Goal: Task Accomplishment & Management: Manage account settings

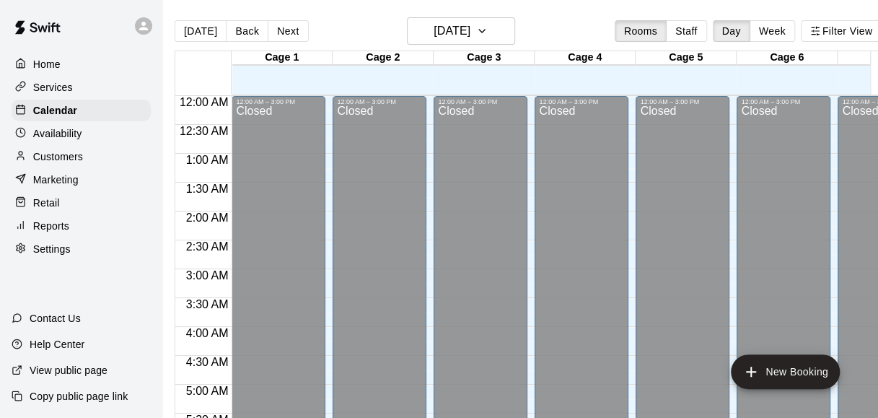
scroll to position [1009, 0]
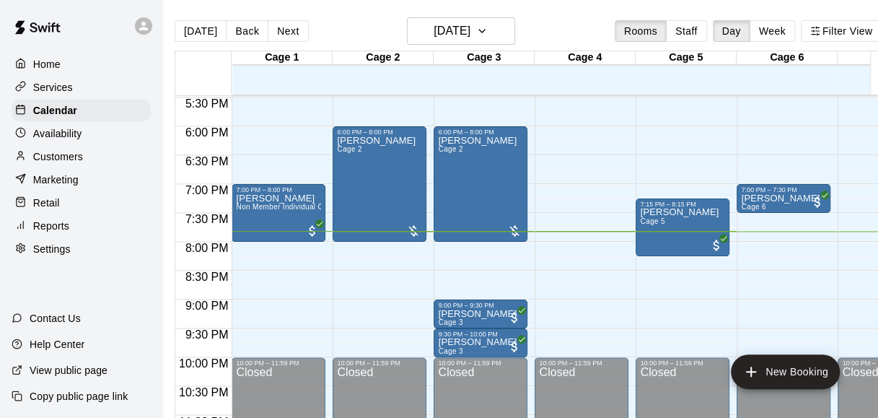
click at [65, 163] on p "Customers" at bounding box center [58, 156] width 50 height 14
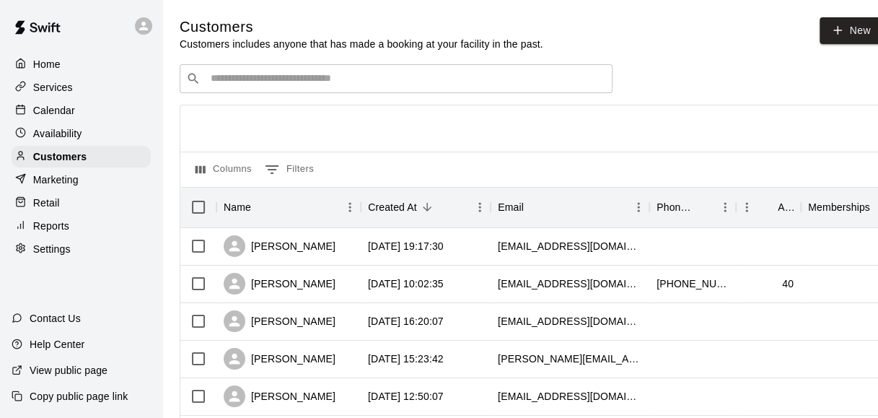
click at [64, 221] on div "Home Services Calendar Availability Customers Marketing Retail Reports Settings" at bounding box center [81, 156] width 162 height 209
click at [64, 212] on div "Retail" at bounding box center [81, 203] width 139 height 22
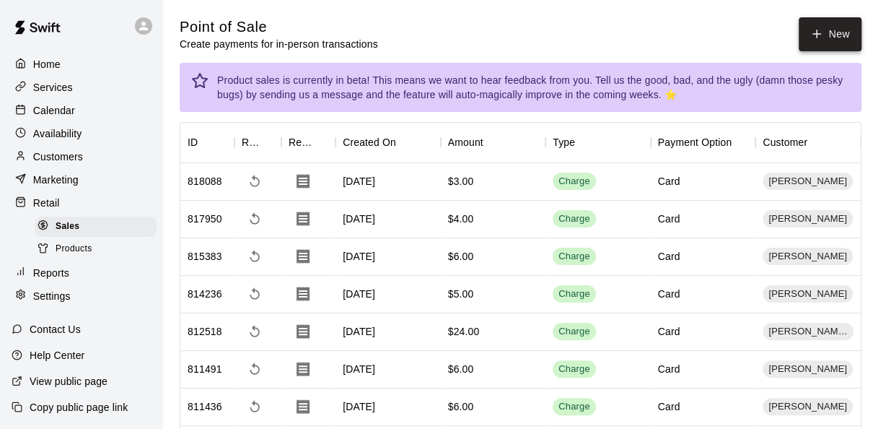
click at [834, 38] on button "New" at bounding box center [830, 34] width 62 height 34
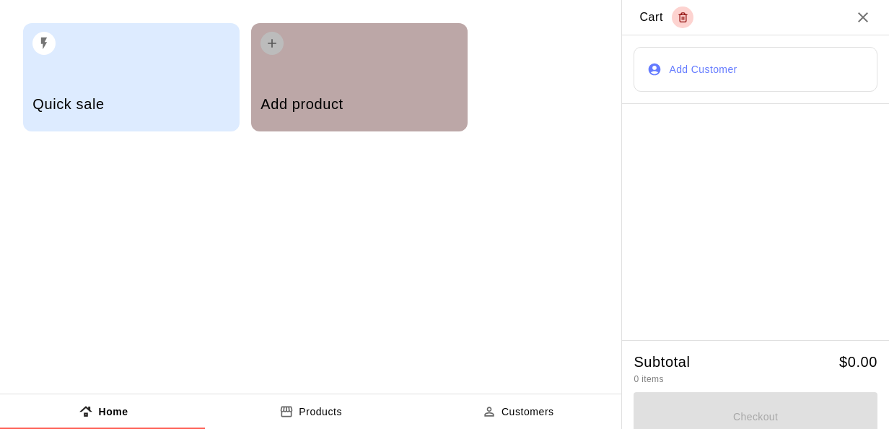
click at [342, 84] on div "Add product" at bounding box center [359, 105] width 197 height 51
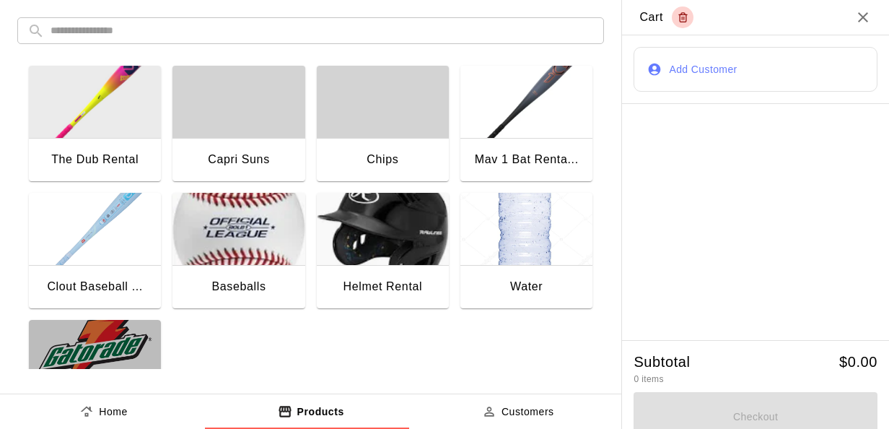
click at [115, 321] on img "button" at bounding box center [95, 356] width 132 height 72
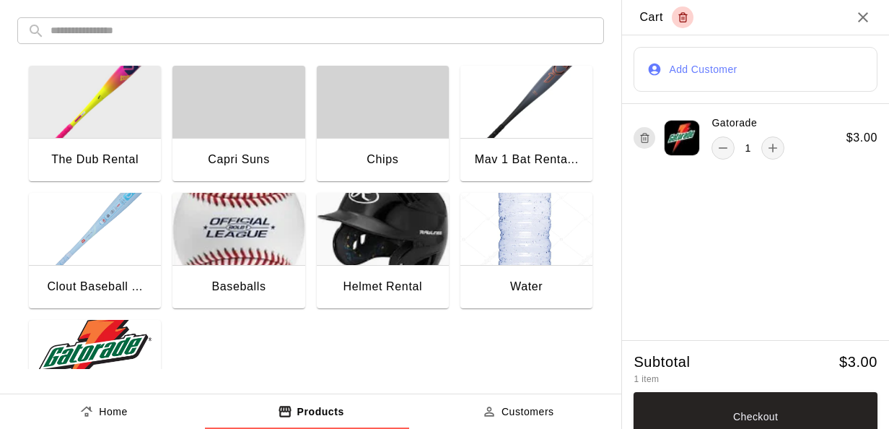
click at [481, 260] on img "button" at bounding box center [527, 229] width 132 height 72
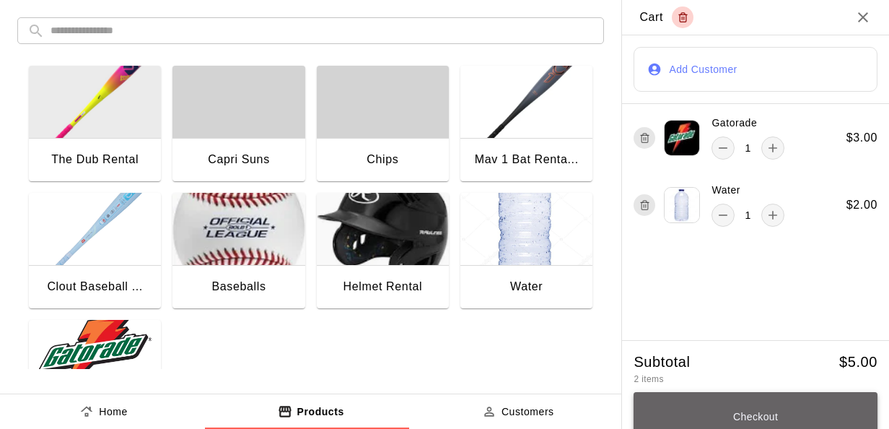
click at [706, 404] on button "Checkout" at bounding box center [756, 416] width 244 height 49
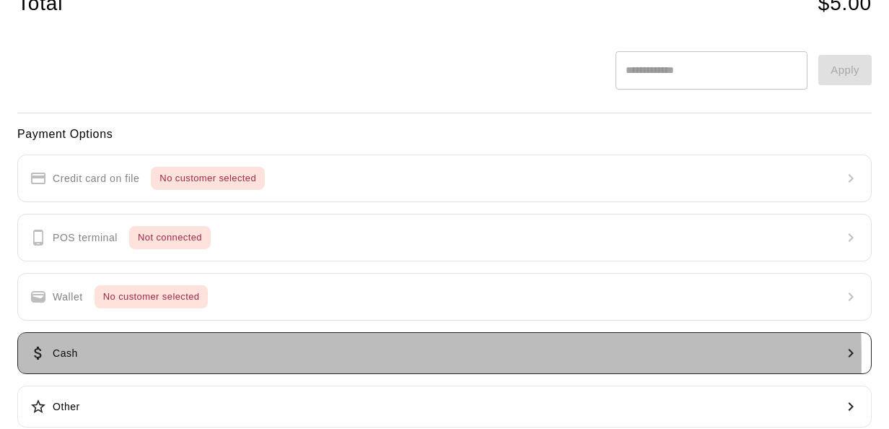
click at [196, 357] on button "Cash" at bounding box center [444, 353] width 855 height 42
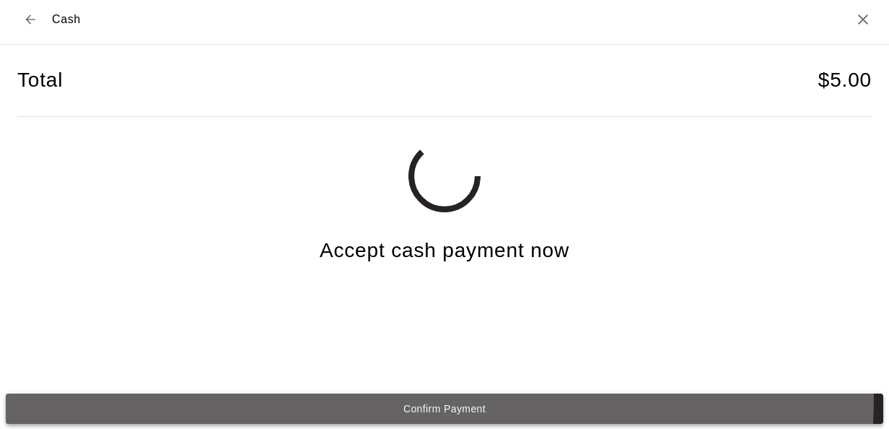
click at [216, 393] on button "Confirm Payment" at bounding box center [445, 408] width 878 height 30
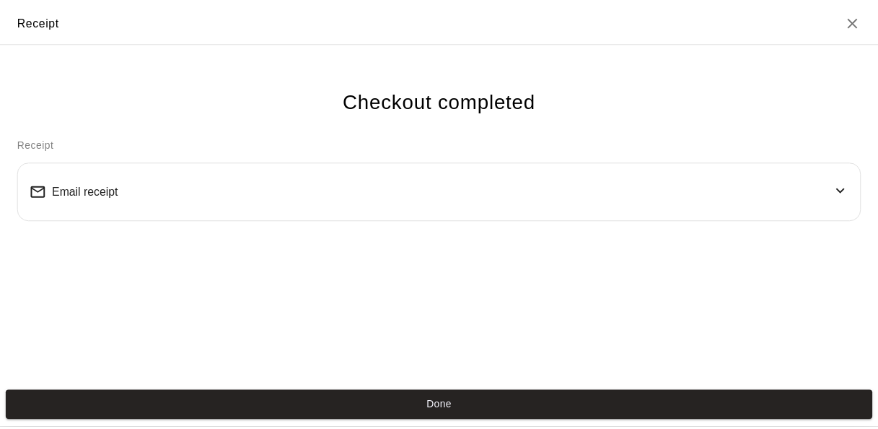
scroll to position [0, 0]
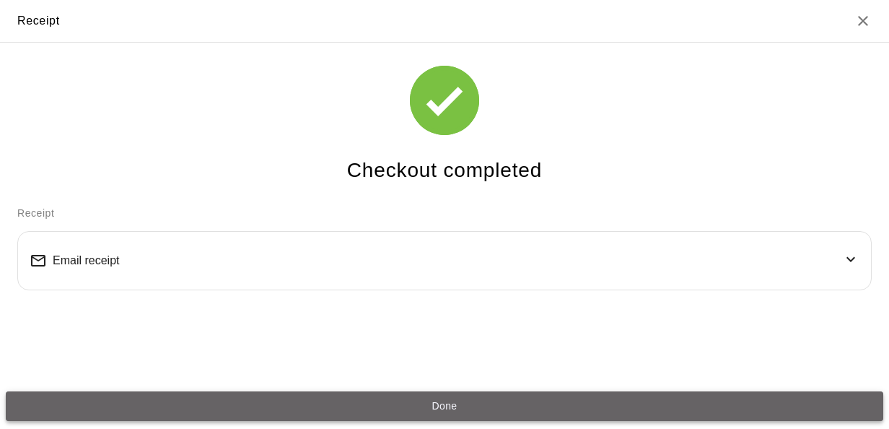
click at [219, 397] on button "Done" at bounding box center [445, 406] width 878 height 30
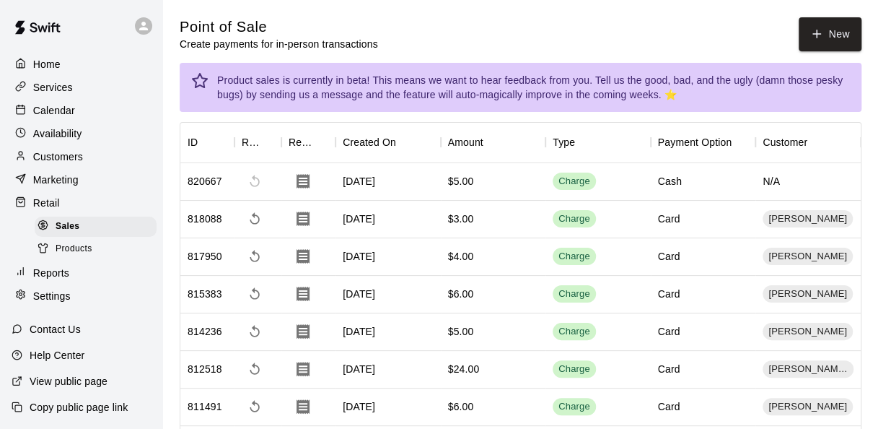
click at [219, 397] on div "811491" at bounding box center [207, 407] width 54 height 38
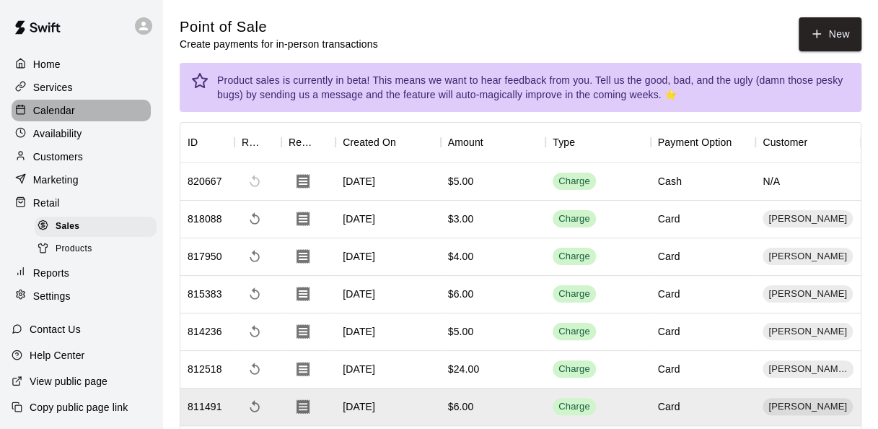
click at [84, 113] on div "Calendar" at bounding box center [81, 111] width 139 height 22
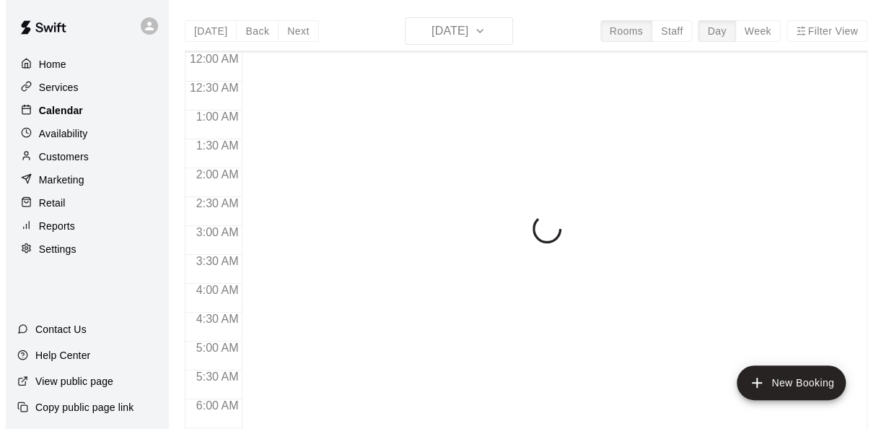
scroll to position [993, 0]
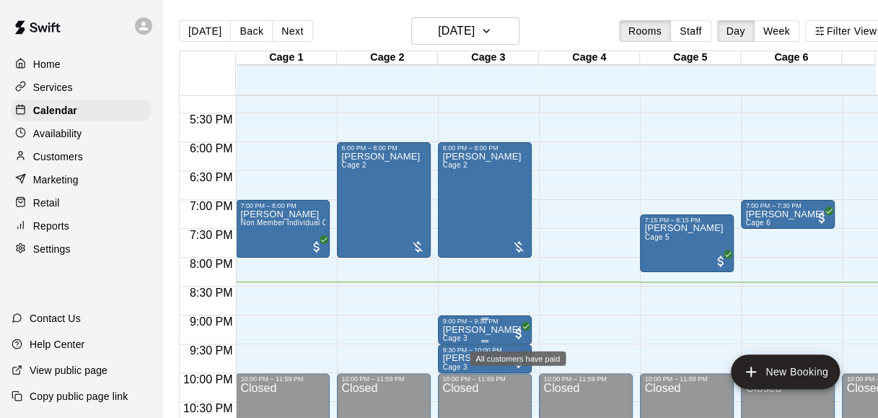
click at [518, 328] on span "All customers have paid" at bounding box center [519, 333] width 14 height 14
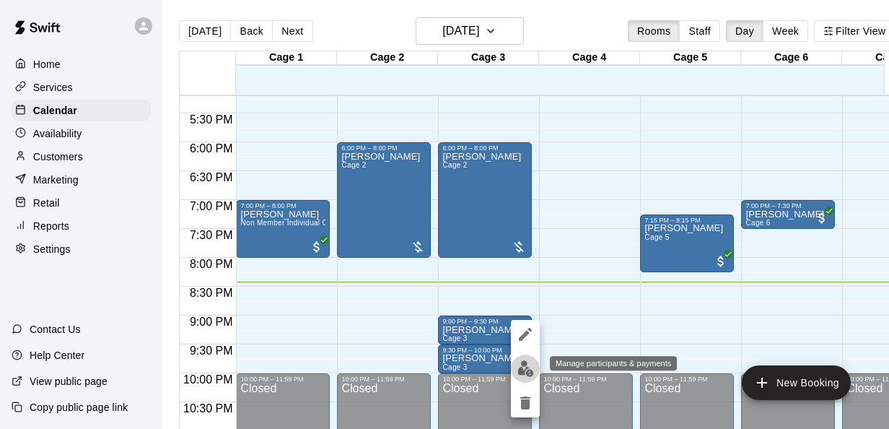
click at [523, 361] on img "edit" at bounding box center [526, 368] width 17 height 17
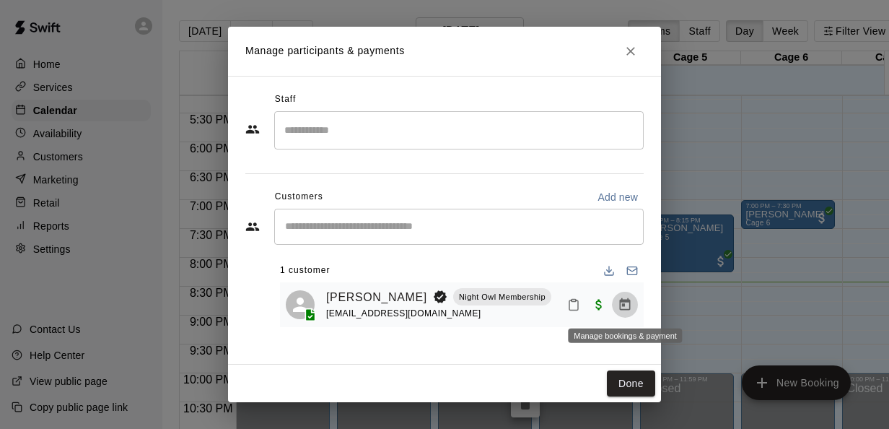
click at [621, 304] on icon "Manage bookings & payment" at bounding box center [625, 304] width 14 height 14
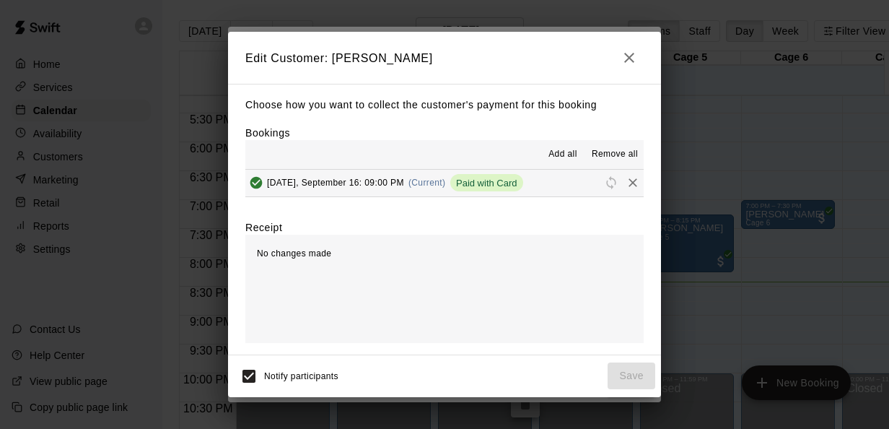
click at [484, 178] on span "Paid with Card" at bounding box center [486, 183] width 73 height 11
click at [561, 150] on span "Add all" at bounding box center [563, 154] width 29 height 14
click at [602, 150] on span "Remove all" at bounding box center [615, 154] width 46 height 14
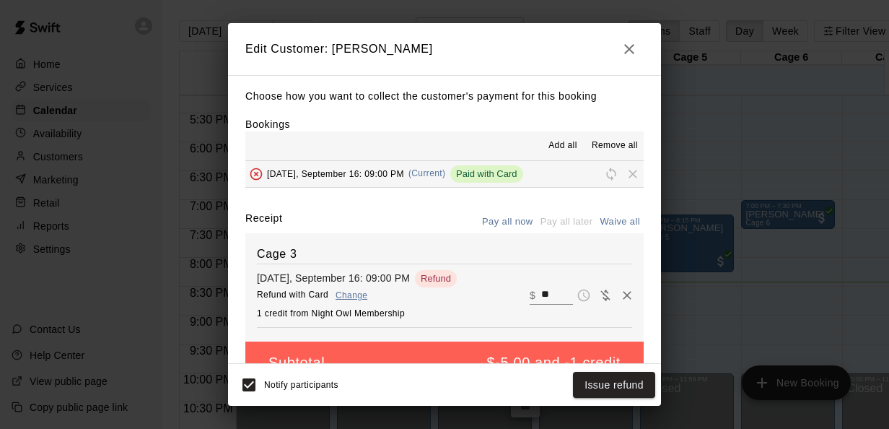
click at [541, 292] on input "**" at bounding box center [557, 295] width 32 height 19
type input "*"
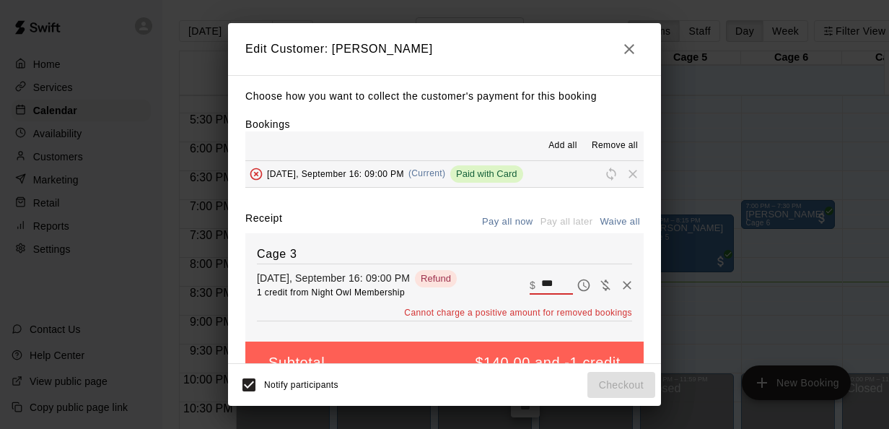
scroll to position [33, 0]
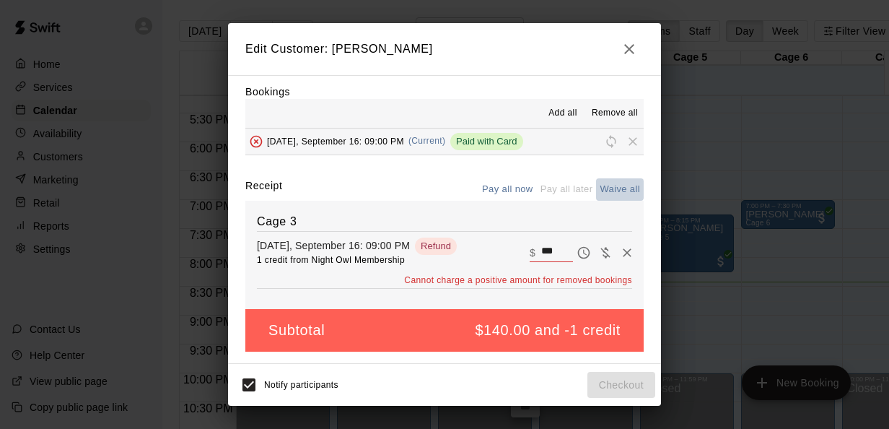
click at [611, 185] on button "Waive all" at bounding box center [620, 189] width 48 height 22
type input "*"
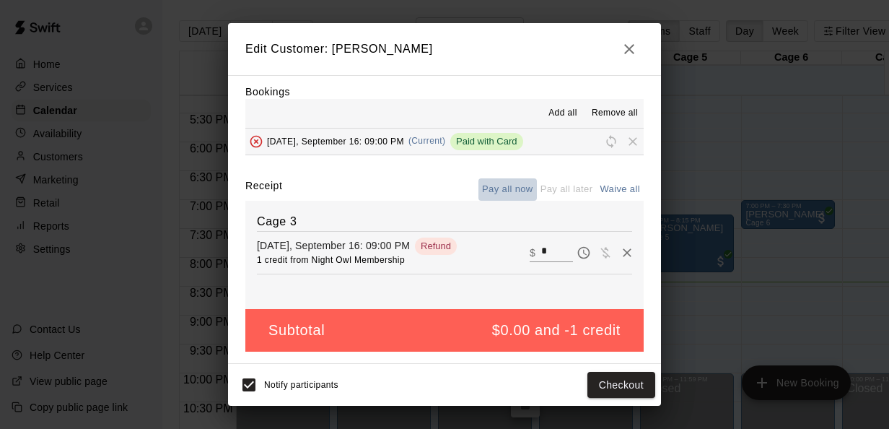
click at [490, 191] on button "Pay all now" at bounding box center [508, 189] width 58 height 22
click at [624, 43] on icon "button" at bounding box center [629, 48] width 17 height 17
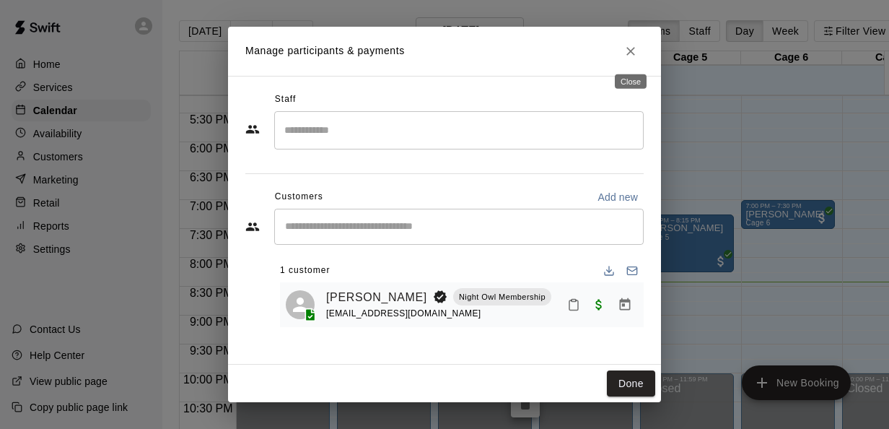
click at [629, 51] on icon "Close" at bounding box center [631, 51] width 14 height 14
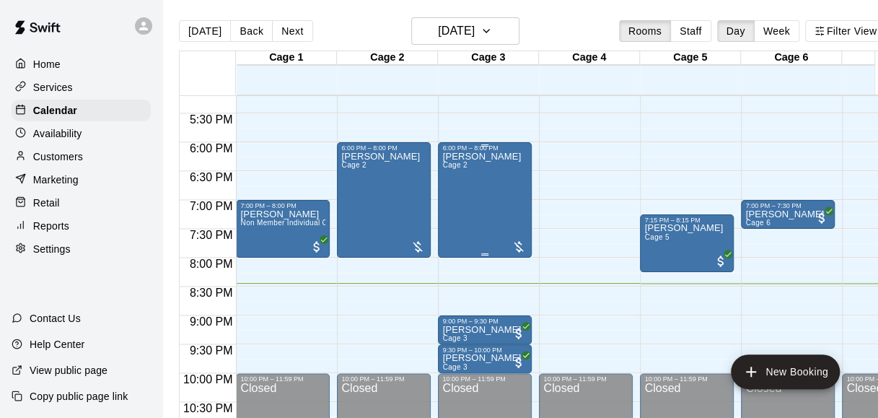
click at [520, 248] on div at bounding box center [519, 247] width 14 height 14
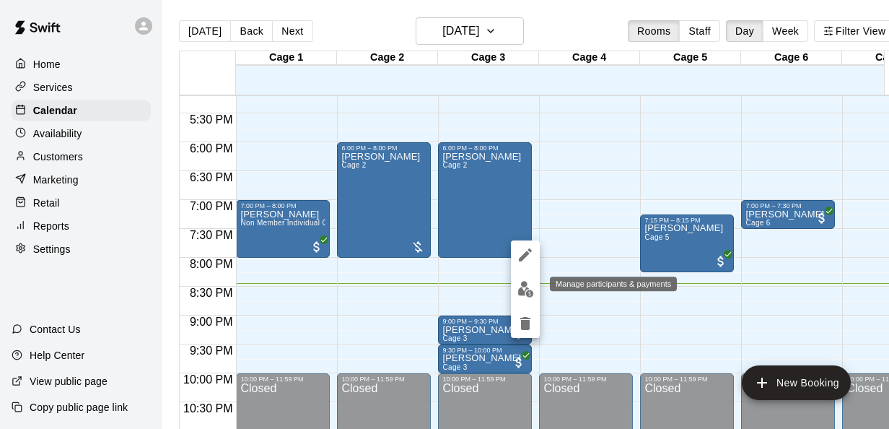
click at [527, 287] on img "edit" at bounding box center [526, 289] width 17 height 17
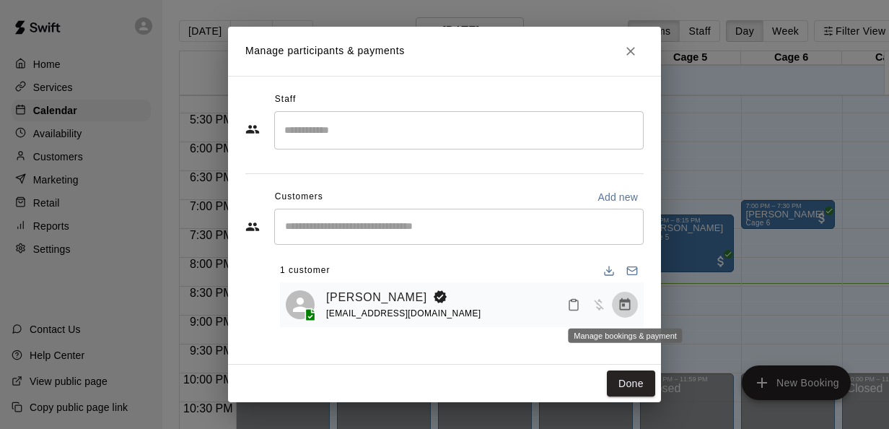
click at [625, 305] on icon "Manage bookings & payment" at bounding box center [625, 304] width 11 height 12
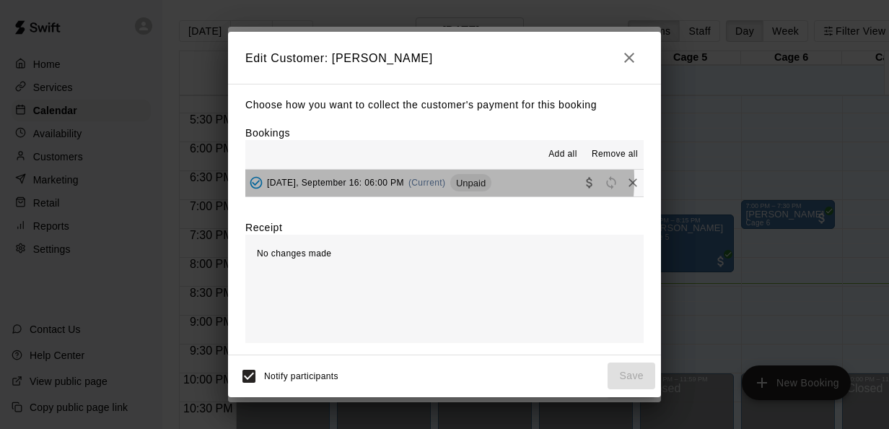
click at [429, 180] on span "(Current)" at bounding box center [428, 183] width 38 height 10
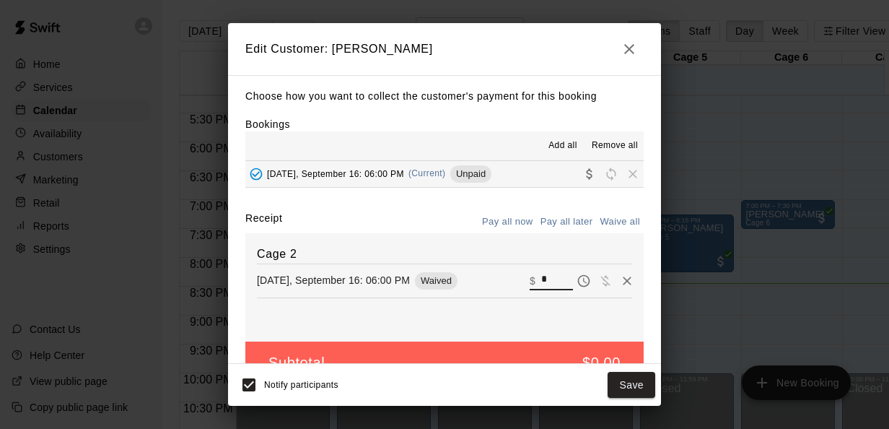
click at [541, 282] on input "*" at bounding box center [557, 280] width 32 height 19
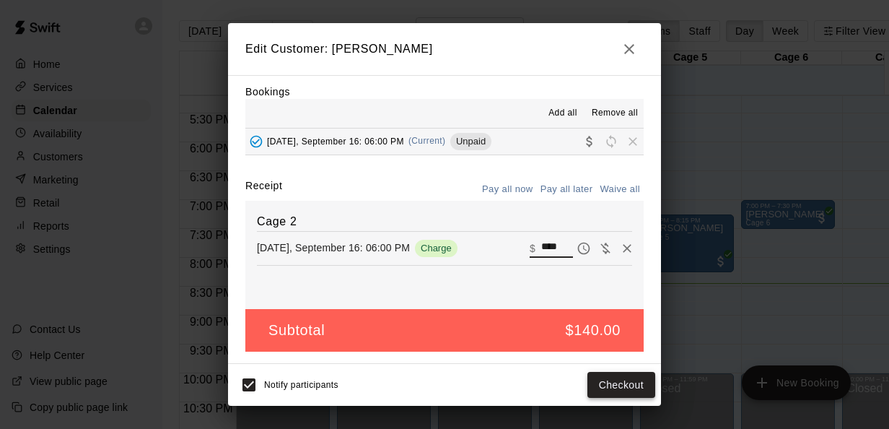
click at [616, 390] on button "Checkout" at bounding box center [622, 385] width 68 height 27
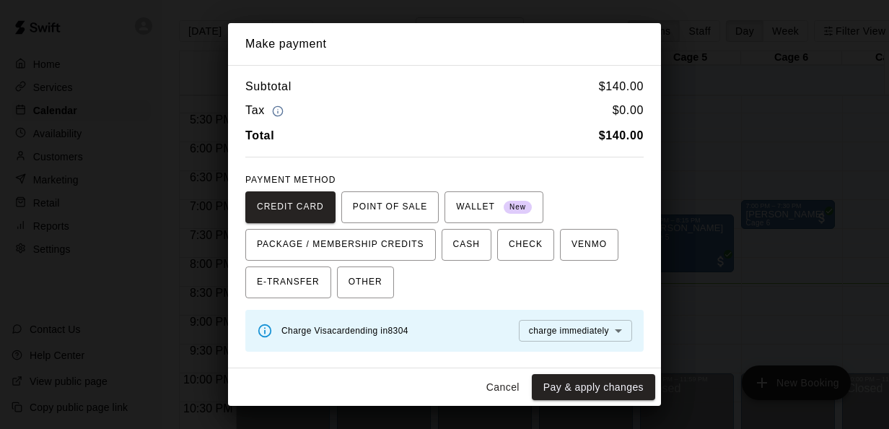
click at [498, 389] on button "Cancel" at bounding box center [503, 387] width 46 height 27
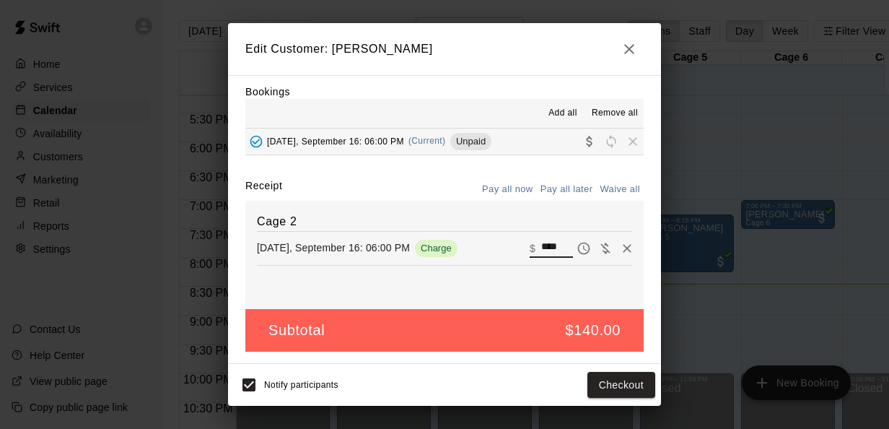
click at [541, 241] on input "****" at bounding box center [557, 247] width 32 height 19
type input "*"
click at [620, 382] on button "Save" at bounding box center [632, 385] width 48 height 27
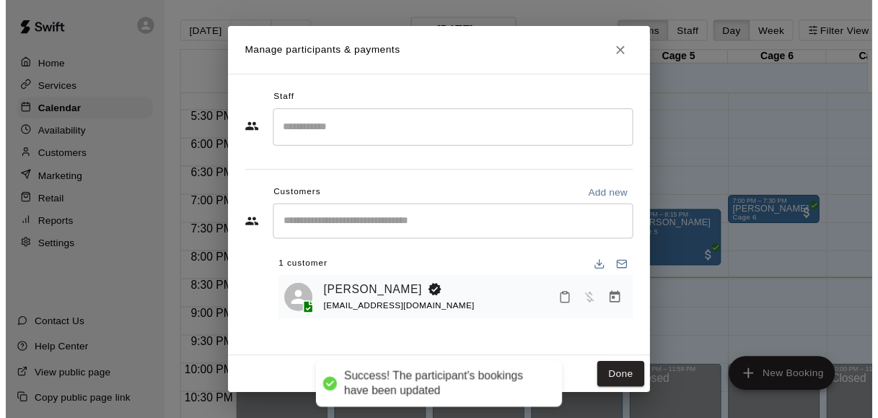
scroll to position [0, 0]
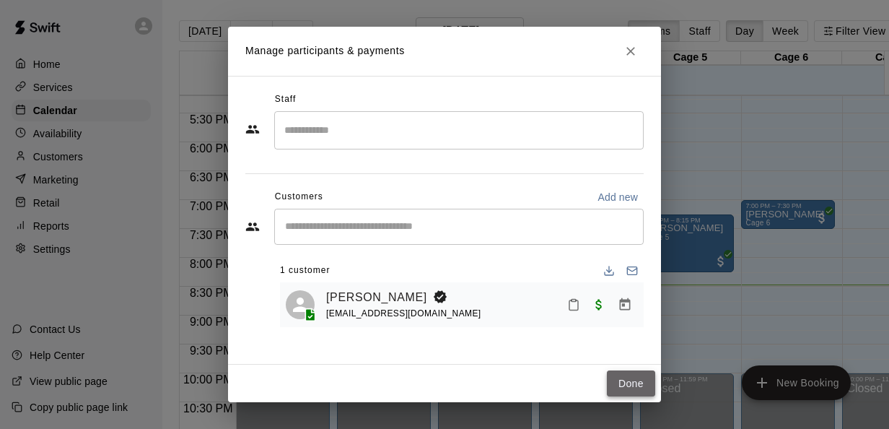
click at [623, 378] on button "Done" at bounding box center [631, 383] width 48 height 27
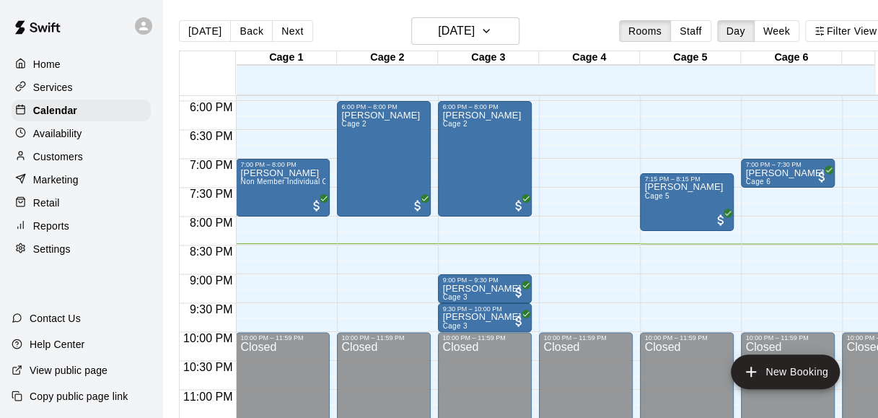
scroll to position [1033, 0]
